Goal: Check status

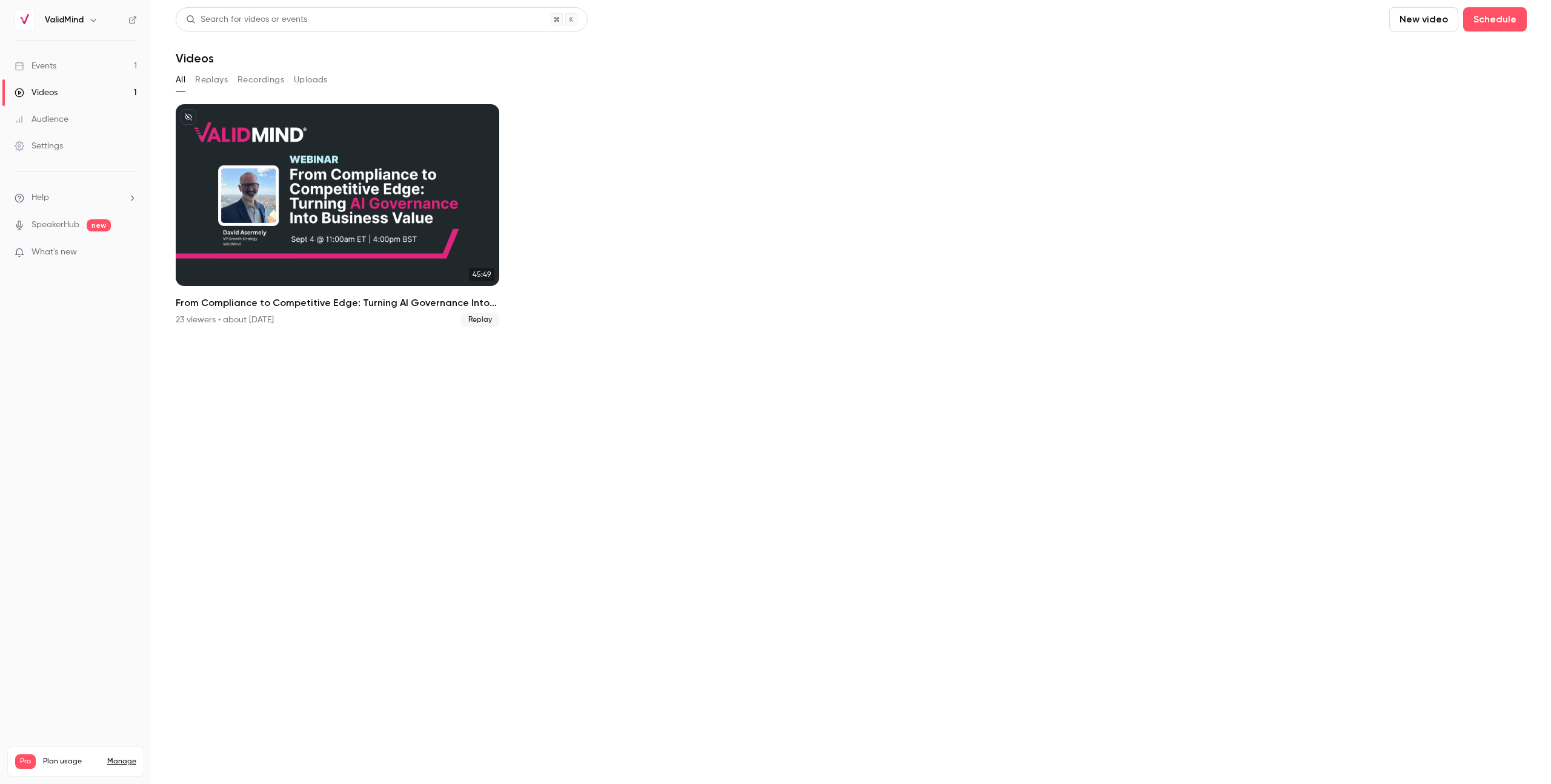
click at [96, 71] on link "Events 1" at bounding box center [75, 66] width 151 height 27
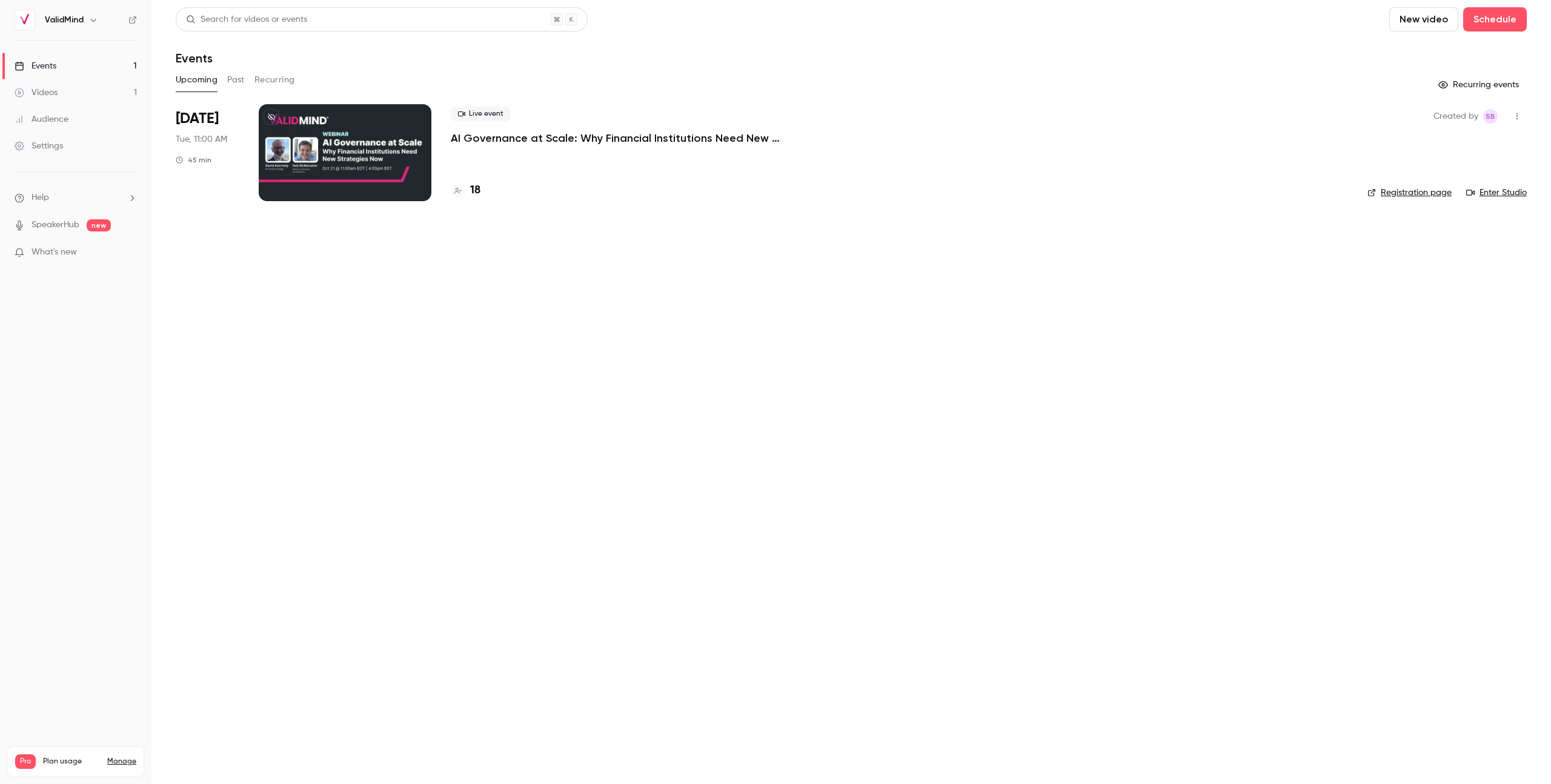
click at [332, 146] on div at bounding box center [345, 153] width 172 height 97
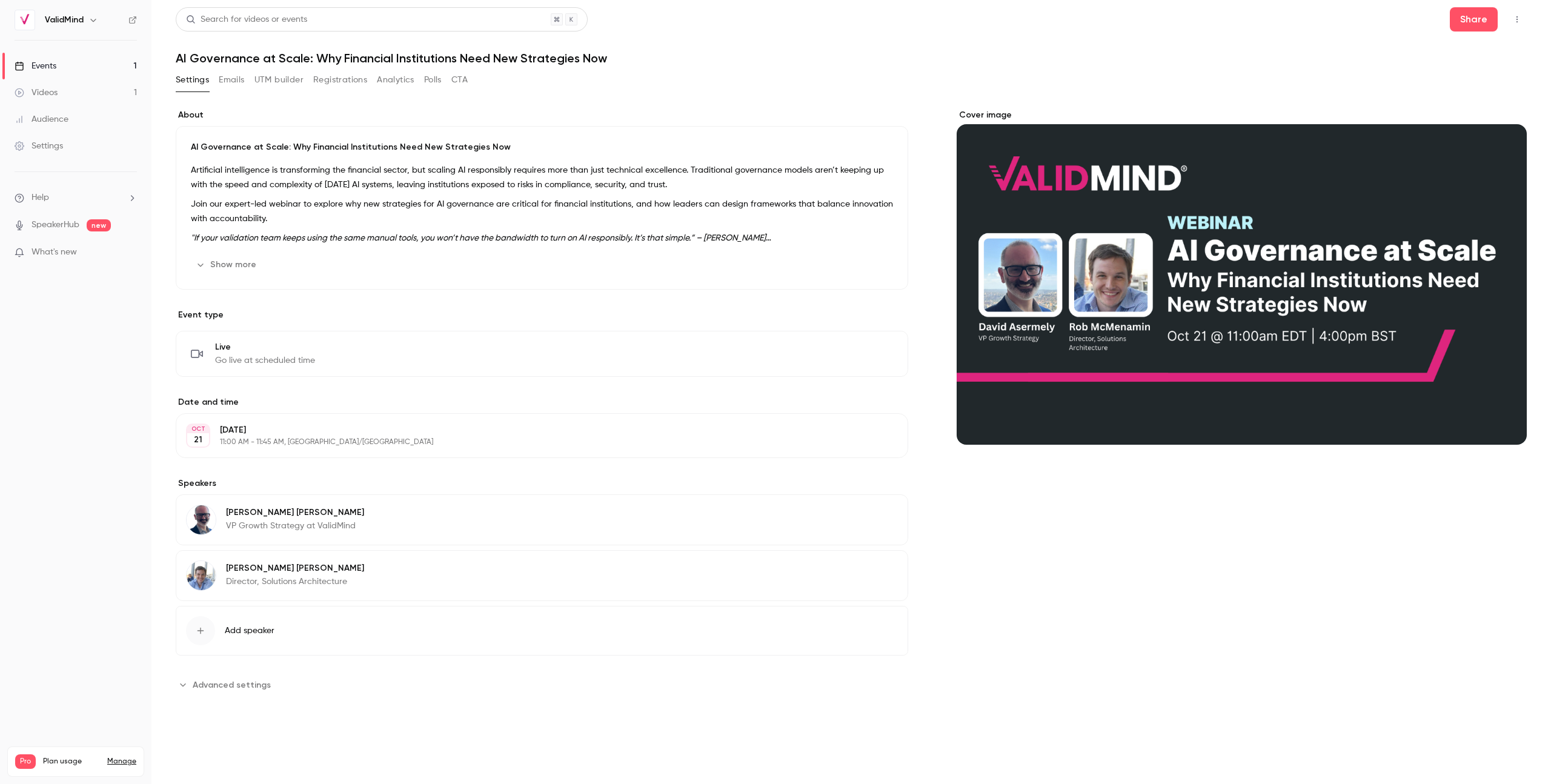
click at [326, 80] on button "Registrations" at bounding box center [340, 80] width 54 height 20
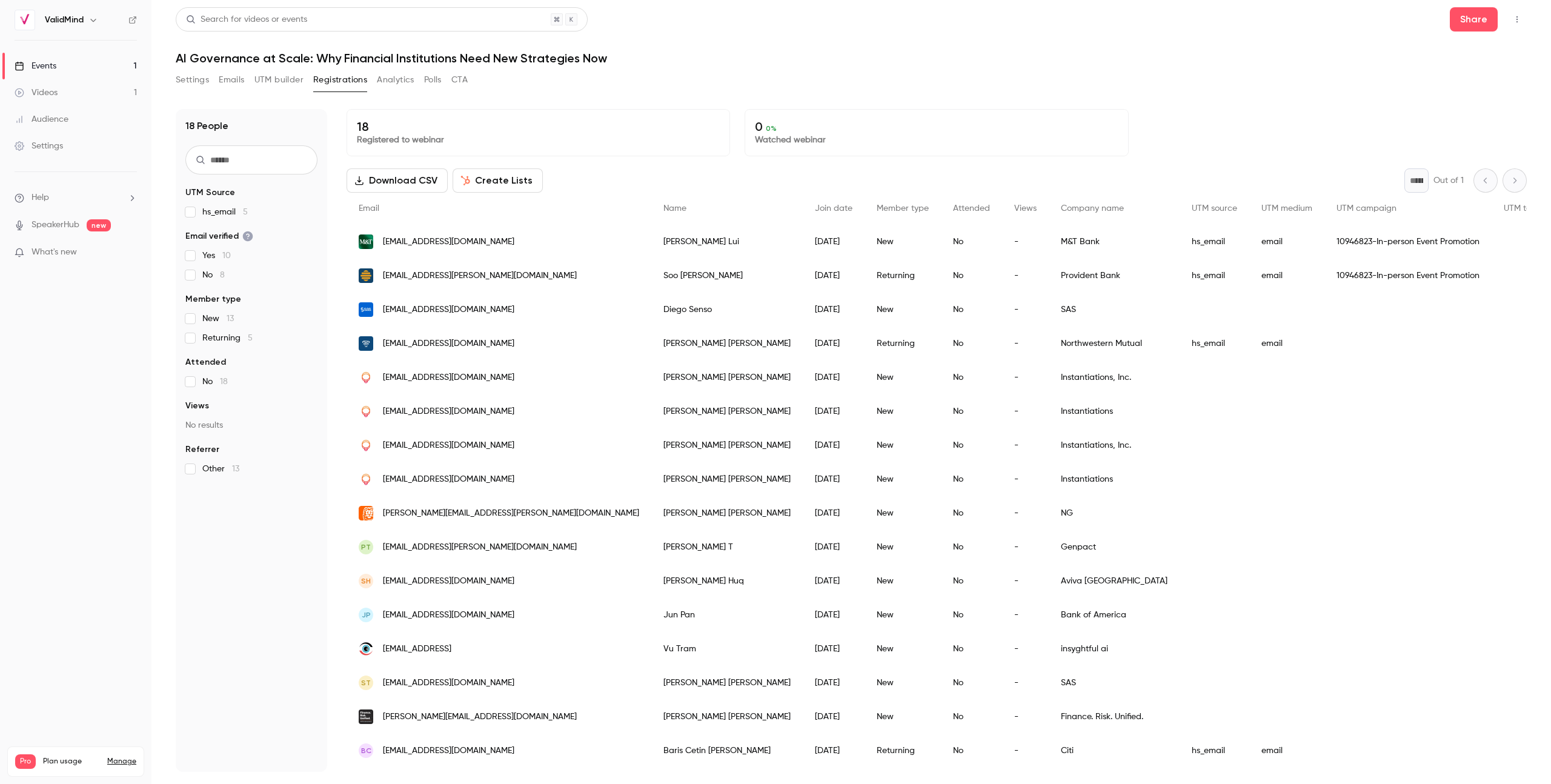
scroll to position [64, 0]
